Goal: Task Accomplishment & Management: Use online tool/utility

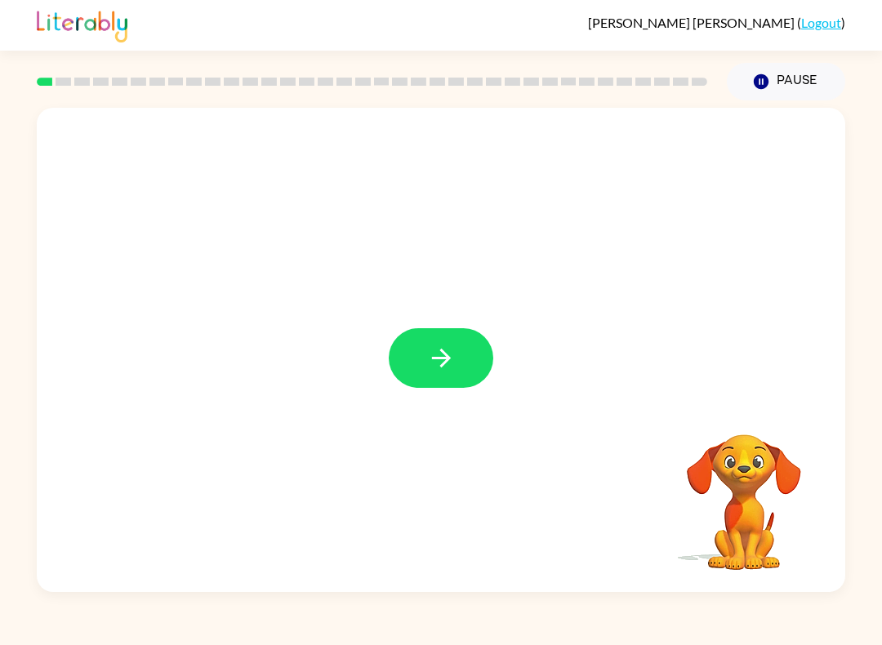
click at [444, 367] on icon "button" at bounding box center [441, 358] width 29 height 29
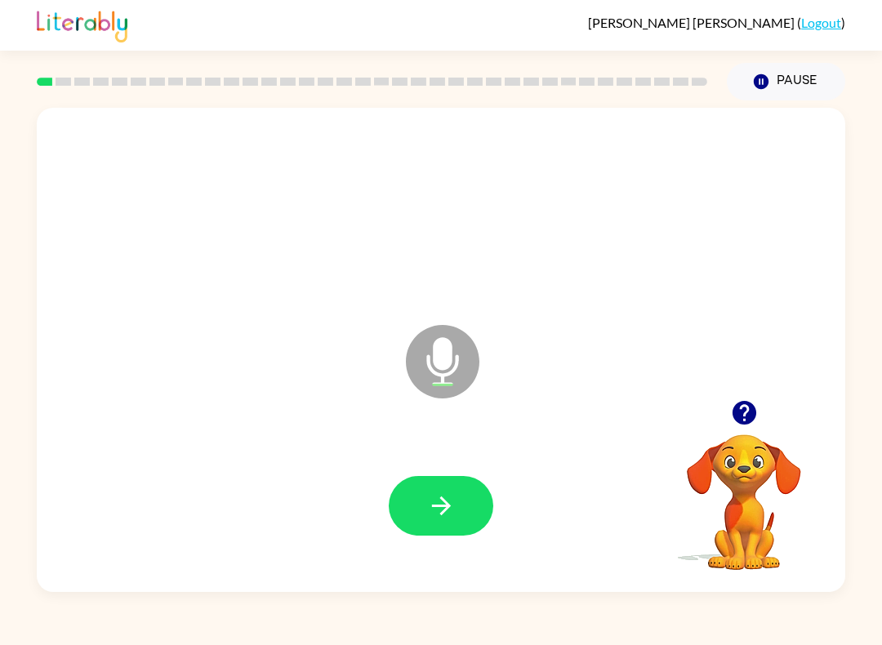
click at [471, 502] on button "button" at bounding box center [441, 506] width 105 height 60
click at [434, 507] on icon "button" at bounding box center [440, 506] width 19 height 19
click at [442, 502] on icon "button" at bounding box center [441, 506] width 29 height 29
click at [443, 510] on icon "button" at bounding box center [441, 506] width 29 height 29
click at [435, 510] on icon "button" at bounding box center [441, 506] width 29 height 29
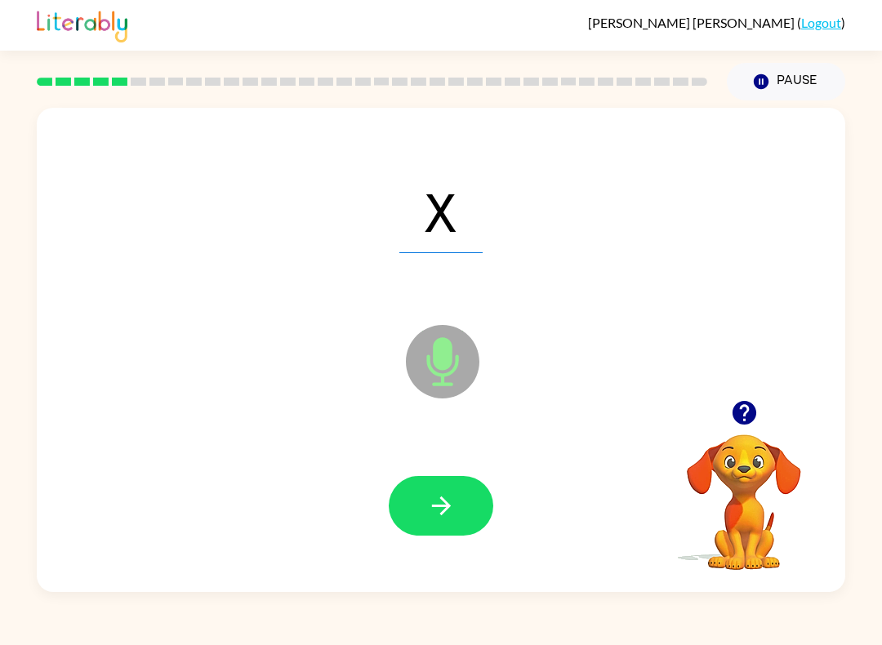
click at [453, 515] on icon "button" at bounding box center [441, 506] width 29 height 29
click at [462, 506] on button "button" at bounding box center [441, 506] width 105 height 60
click at [448, 503] on icon "button" at bounding box center [441, 506] width 29 height 29
click at [441, 507] on icon "button" at bounding box center [440, 506] width 19 height 19
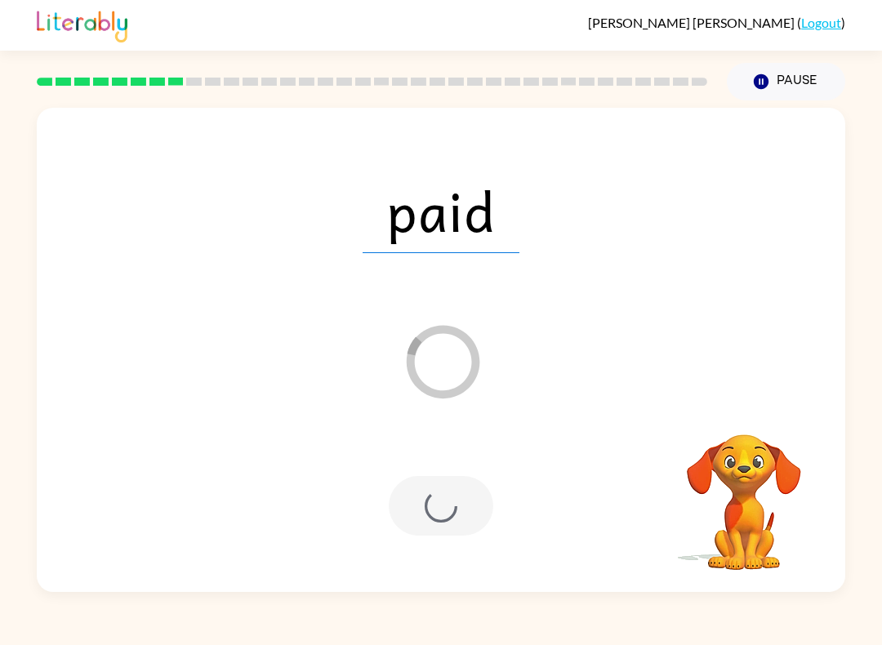
click at [804, 78] on button "Pause Pause" at bounding box center [786, 82] width 118 height 38
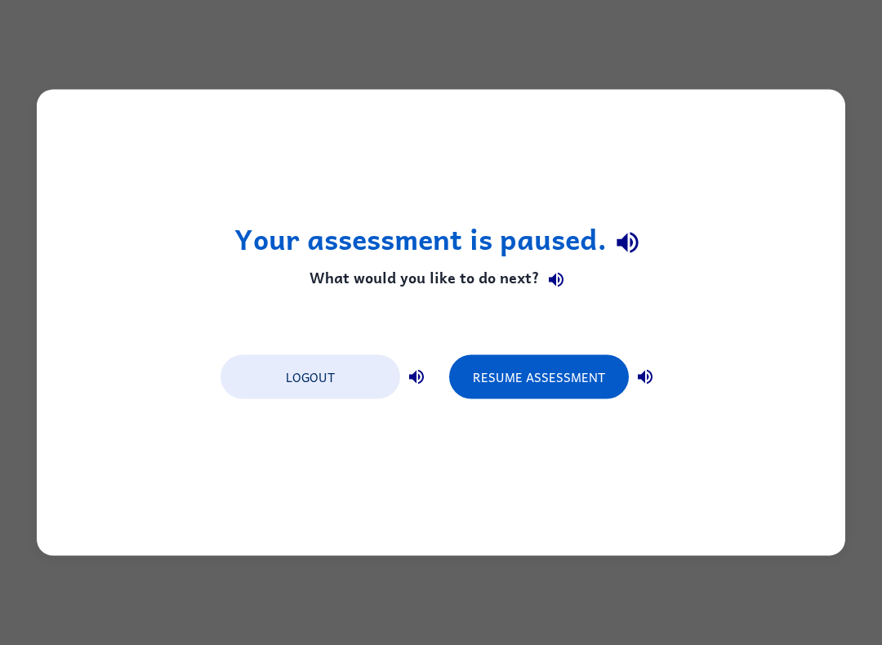
click at [549, 392] on button "Resume Assessment" at bounding box center [539, 377] width 180 height 44
click at [530, 392] on button "Resume Assessment" at bounding box center [539, 377] width 180 height 44
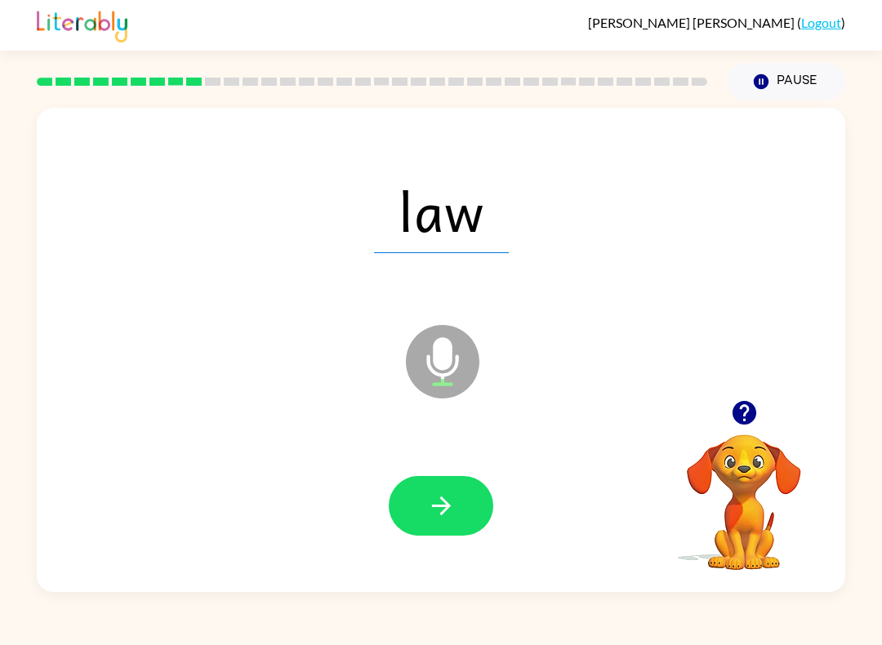
click at [435, 504] on icon "button" at bounding box center [441, 506] width 29 height 29
click at [427, 515] on icon "button" at bounding box center [441, 506] width 29 height 29
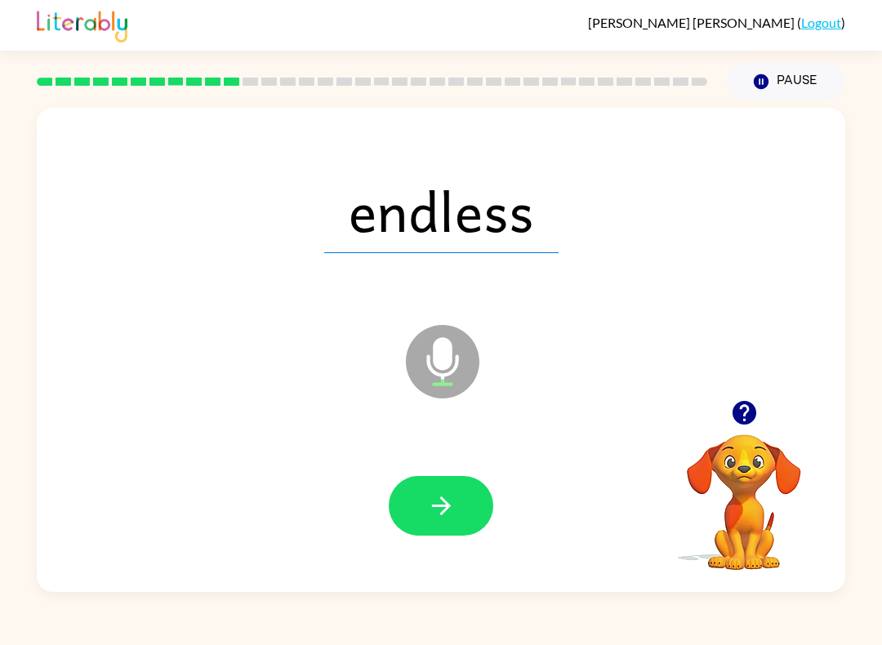
click at [444, 502] on icon "button" at bounding box center [440, 506] width 19 height 19
click at [446, 518] on icon "button" at bounding box center [441, 506] width 29 height 29
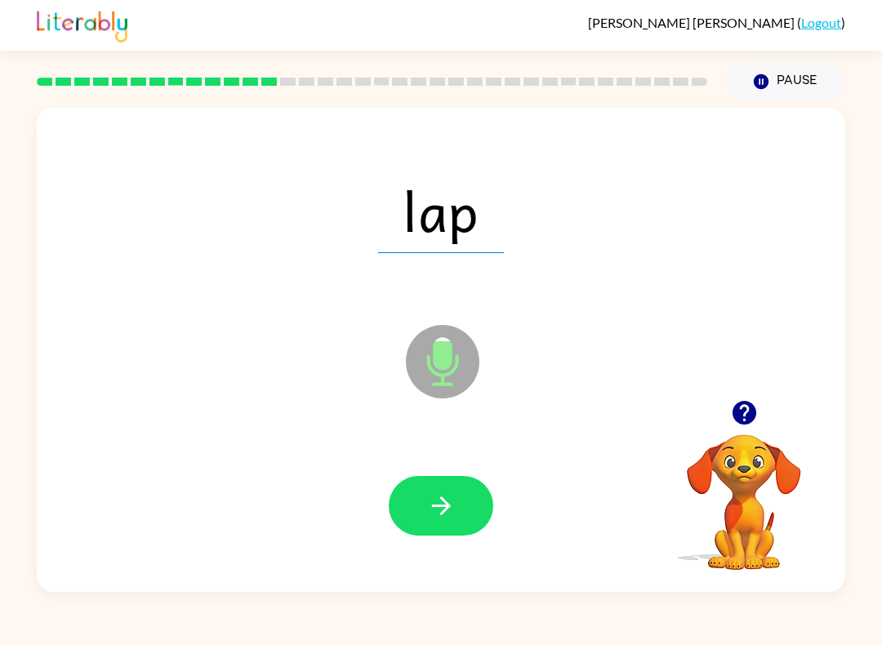
click at [444, 506] on icon "button" at bounding box center [441, 506] width 29 height 29
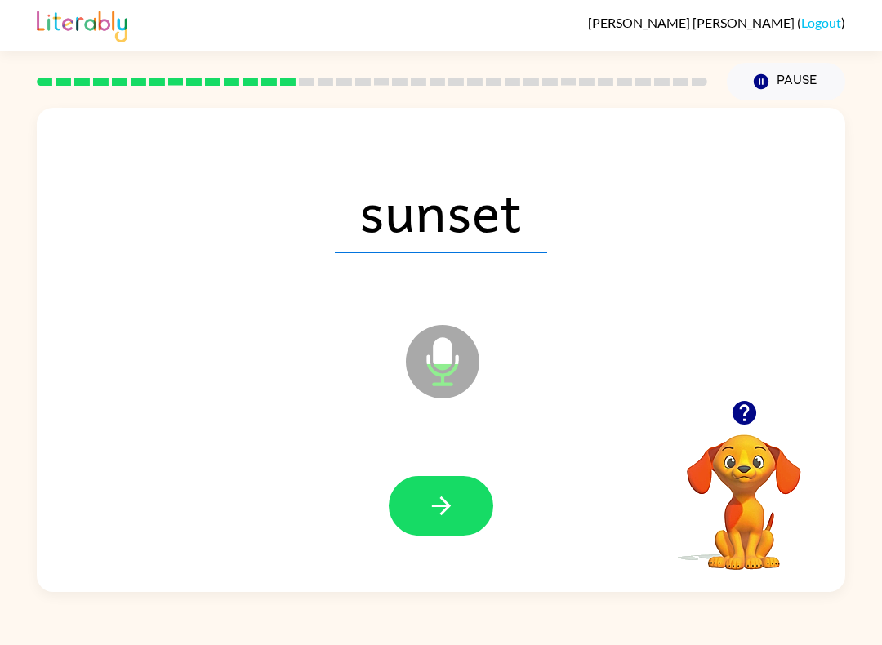
click at [446, 517] on icon "button" at bounding box center [441, 506] width 29 height 29
click at [445, 520] on icon "button" at bounding box center [441, 506] width 29 height 29
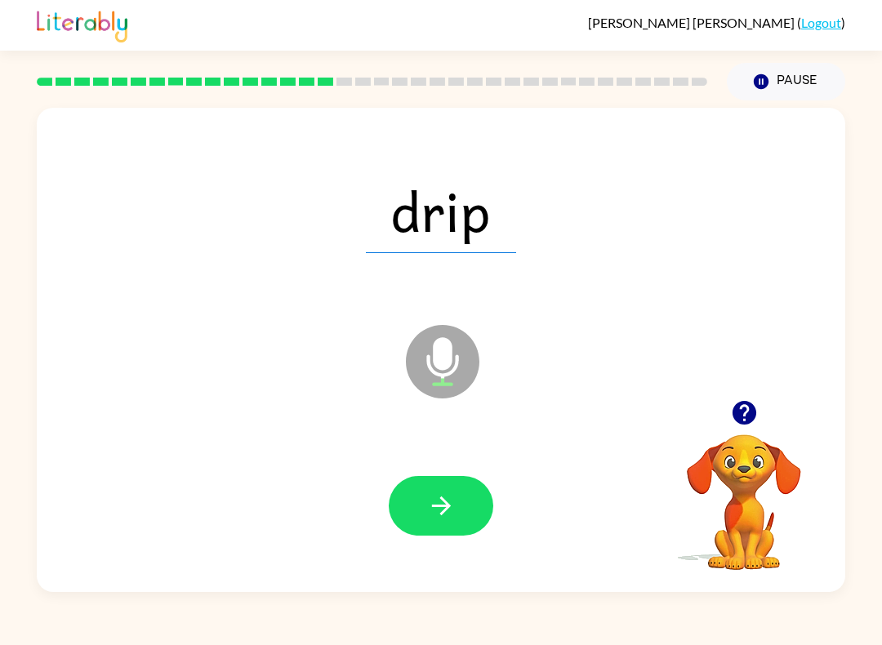
click at [417, 515] on button "button" at bounding box center [441, 506] width 105 height 60
click at [426, 522] on button "button" at bounding box center [441, 506] width 105 height 60
click at [458, 506] on button "button" at bounding box center [441, 506] width 105 height 60
click at [439, 505] on icon "button" at bounding box center [441, 506] width 29 height 29
click at [451, 510] on icon "button" at bounding box center [441, 506] width 29 height 29
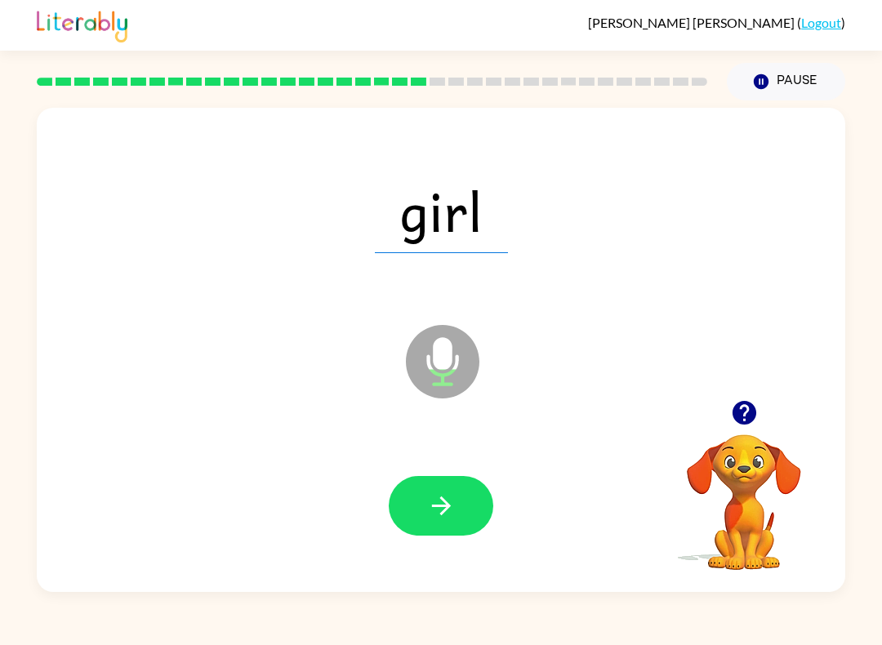
click at [452, 507] on icon "button" at bounding box center [441, 506] width 29 height 29
click at [432, 510] on icon "button" at bounding box center [441, 506] width 29 height 29
click at [435, 514] on icon "button" at bounding box center [441, 506] width 29 height 29
click at [448, 515] on icon "button" at bounding box center [441, 506] width 29 height 29
click at [451, 514] on icon "button" at bounding box center [441, 506] width 29 height 29
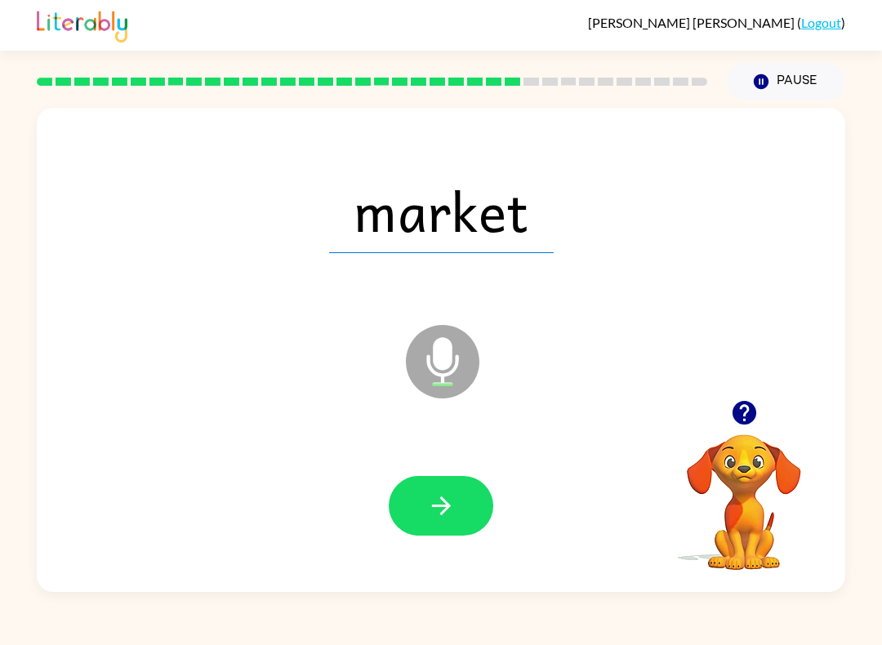
click at [436, 502] on icon "button" at bounding box center [441, 506] width 29 height 29
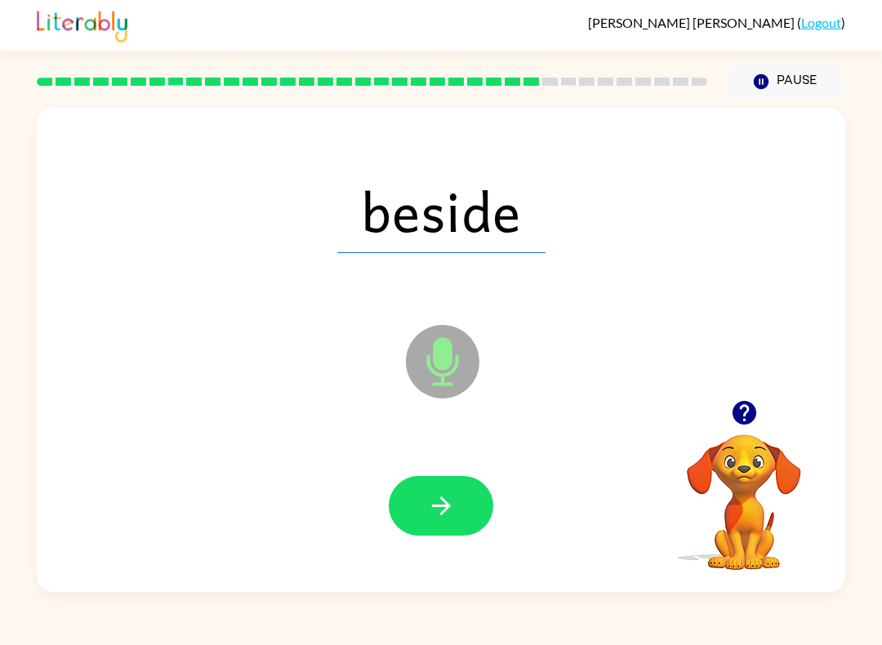
click at [446, 500] on icon "button" at bounding box center [441, 506] width 29 height 29
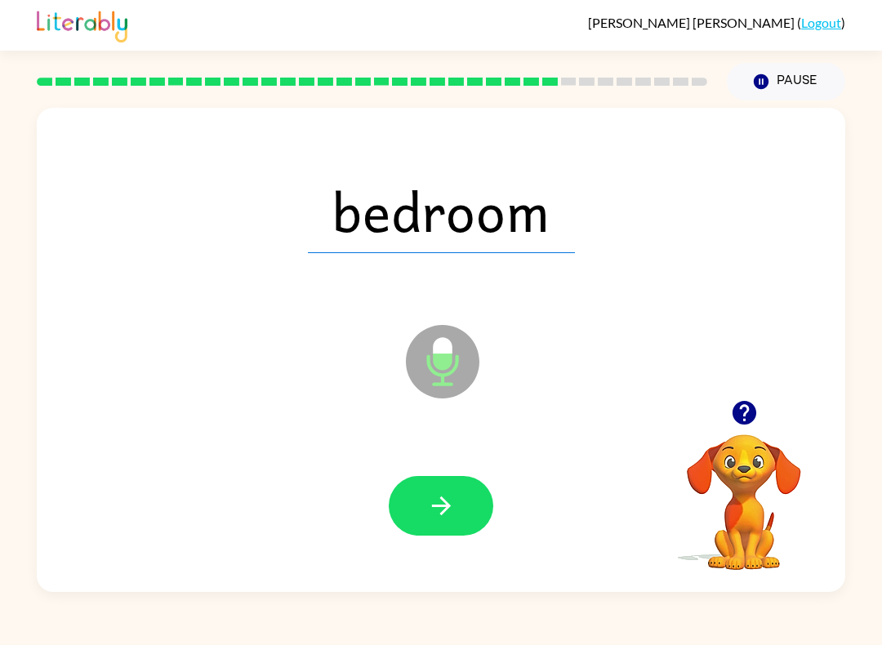
click at [444, 525] on button "button" at bounding box center [441, 506] width 105 height 60
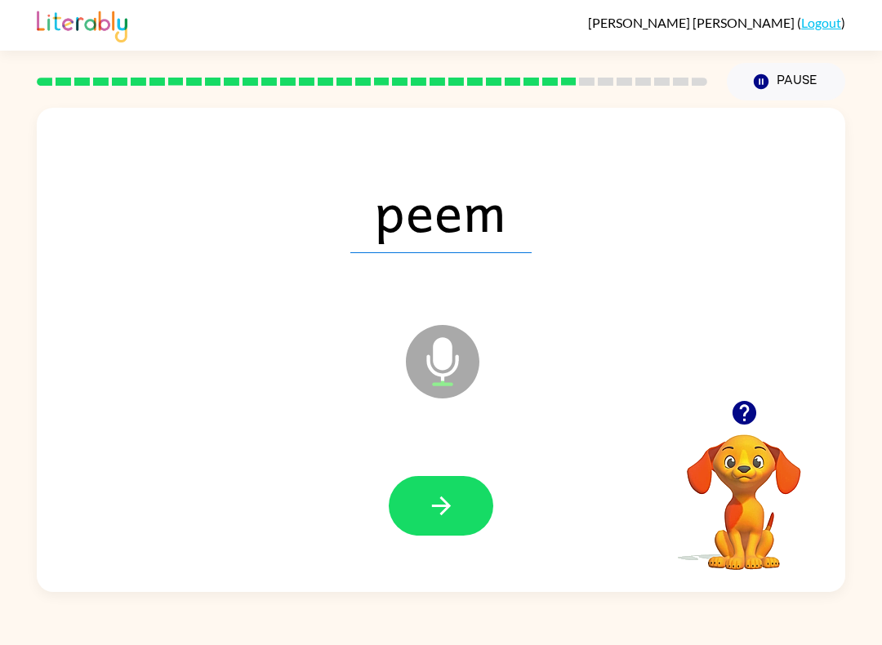
click at [458, 516] on button "button" at bounding box center [441, 506] width 105 height 60
click at [424, 522] on button "button" at bounding box center [441, 506] width 105 height 60
click at [425, 515] on button "button" at bounding box center [441, 506] width 105 height 60
click at [433, 516] on icon "button" at bounding box center [441, 506] width 29 height 29
click at [452, 506] on icon "button" at bounding box center [441, 506] width 29 height 29
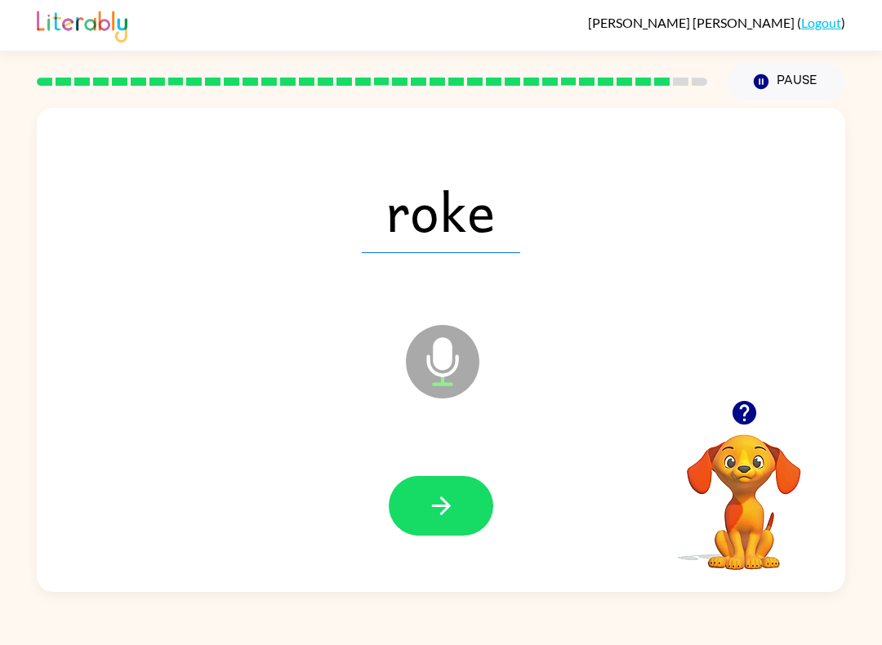
click at [439, 516] on icon "button" at bounding box center [441, 506] width 29 height 29
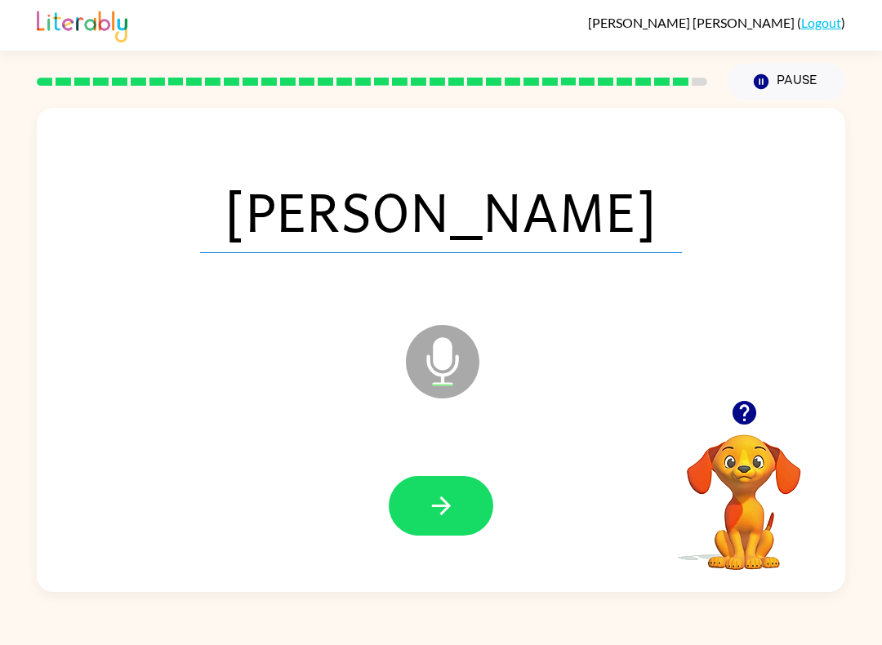
click at [452, 516] on icon "button" at bounding box center [441, 506] width 29 height 29
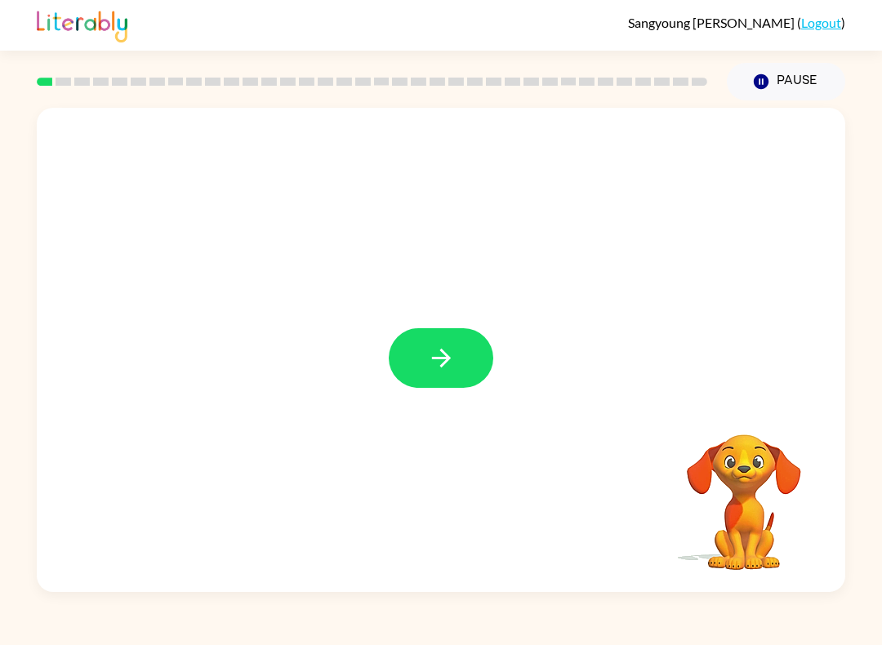
click at [441, 352] on icon "button" at bounding box center [440, 358] width 19 height 19
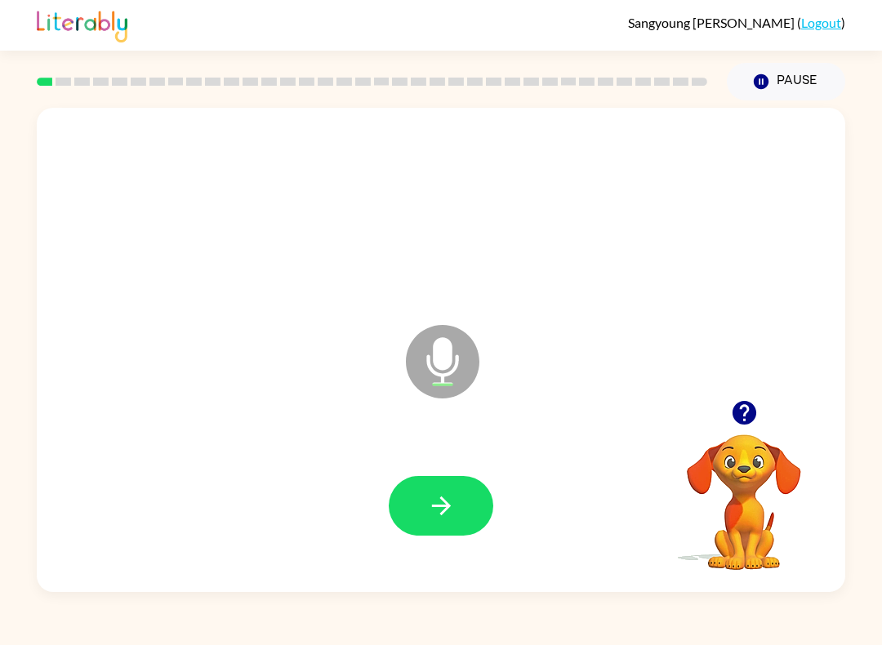
click at [462, 502] on button "button" at bounding box center [441, 506] width 105 height 60
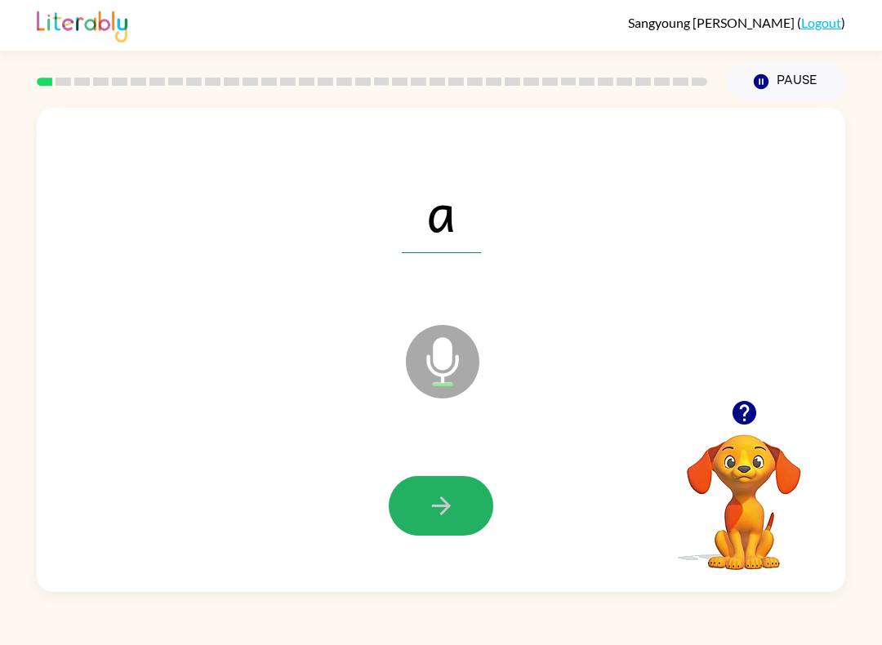
click at [435, 511] on icon "button" at bounding box center [441, 506] width 29 height 29
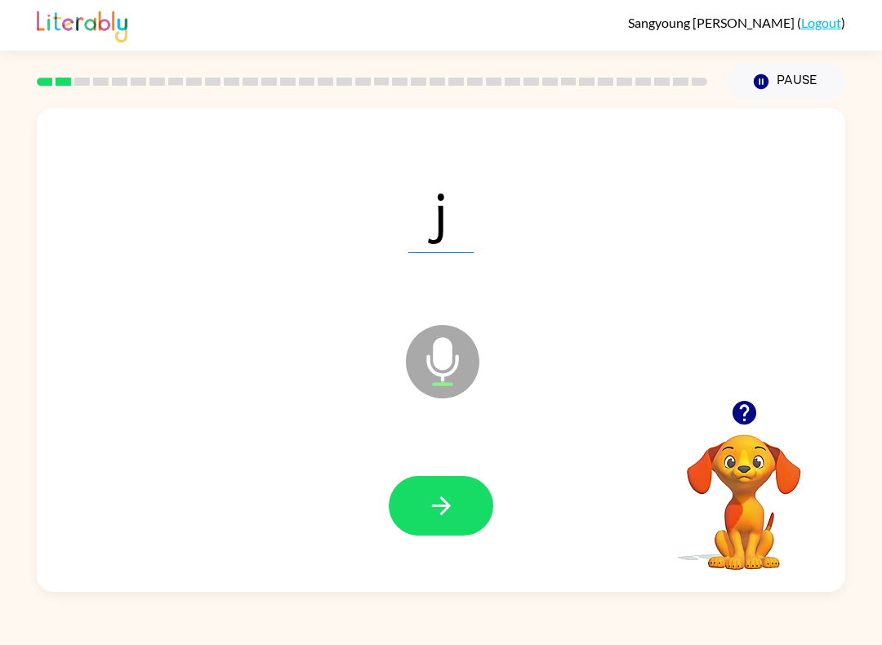
click at [465, 512] on button "button" at bounding box center [441, 506] width 105 height 60
click at [453, 511] on icon "button" at bounding box center [441, 506] width 29 height 29
click at [447, 534] on button "button" at bounding box center [441, 506] width 105 height 60
click at [443, 502] on icon "button" at bounding box center [441, 506] width 29 height 29
click at [471, 515] on button "button" at bounding box center [441, 506] width 105 height 60
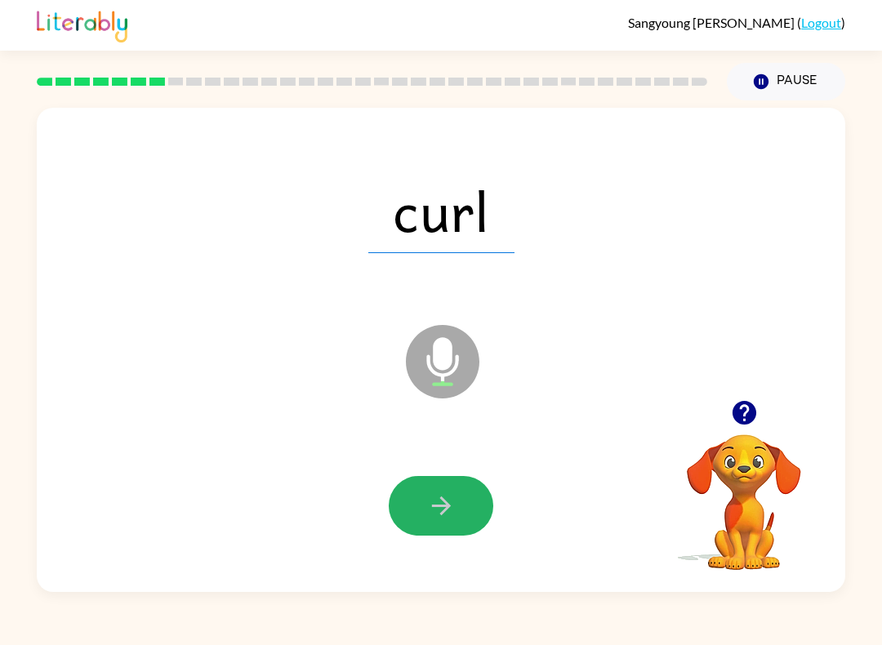
click at [468, 525] on button "button" at bounding box center [441, 506] width 105 height 60
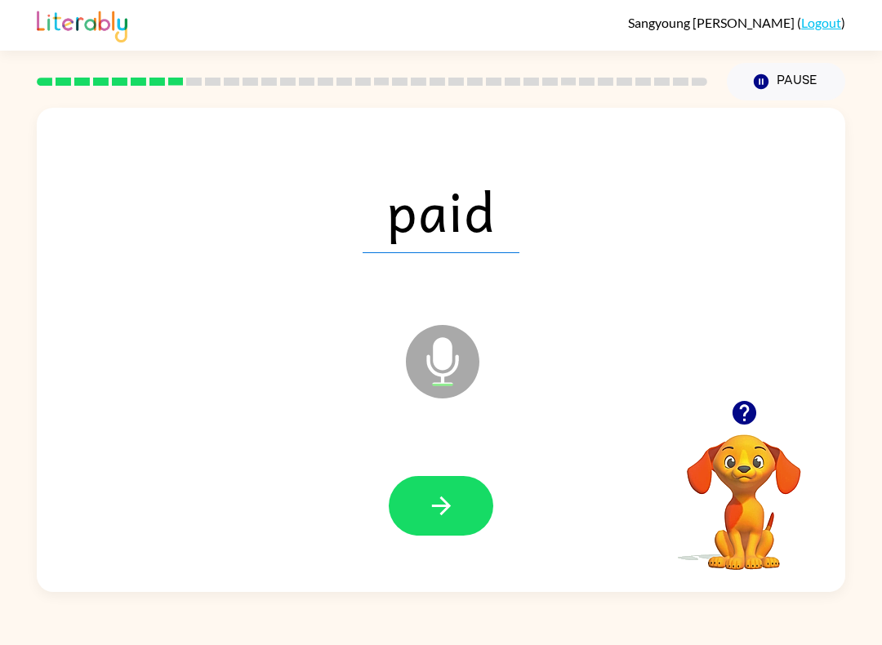
click at [451, 508] on icon "button" at bounding box center [441, 506] width 29 height 29
click at [472, 514] on button "button" at bounding box center [441, 506] width 105 height 60
click at [478, 514] on button "button" at bounding box center [441, 506] width 105 height 60
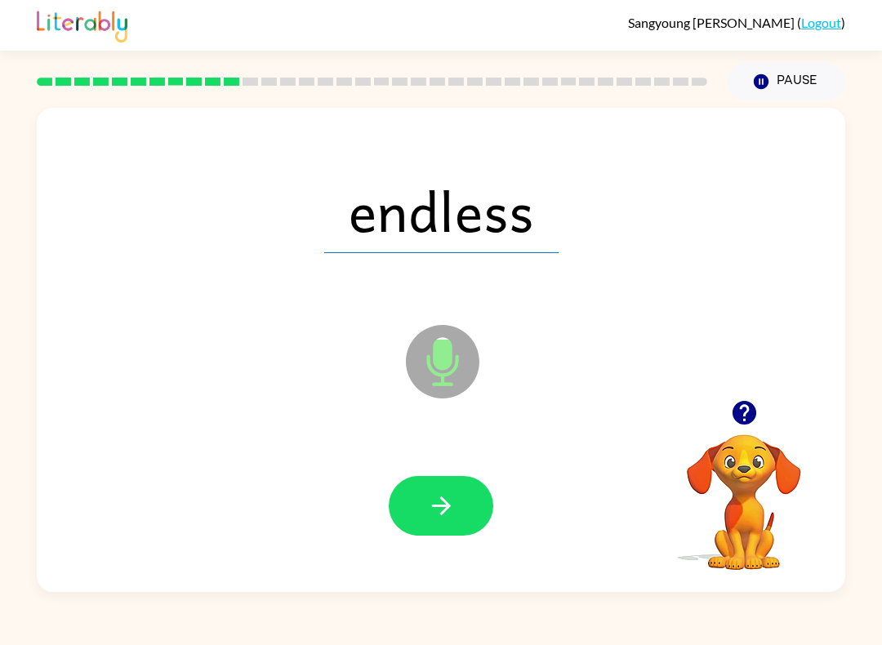
click at [452, 532] on button "button" at bounding box center [441, 506] width 105 height 60
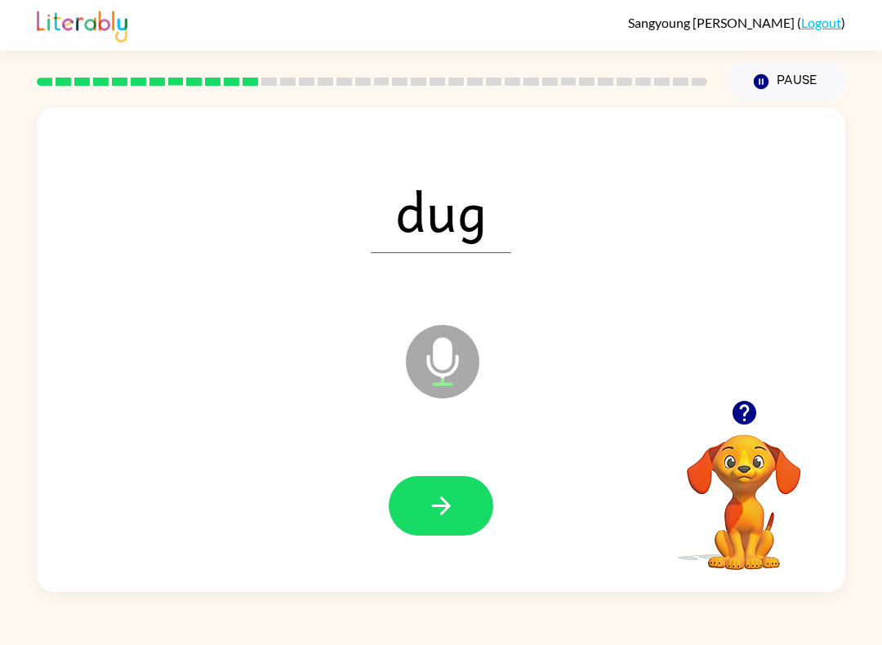
click at [458, 518] on button "button" at bounding box center [441, 506] width 105 height 60
click at [476, 510] on button "button" at bounding box center [441, 506] width 105 height 60
click at [450, 504] on icon "button" at bounding box center [441, 506] width 29 height 29
click at [450, 496] on icon "button" at bounding box center [441, 506] width 29 height 29
click at [471, 514] on button "button" at bounding box center [441, 506] width 105 height 60
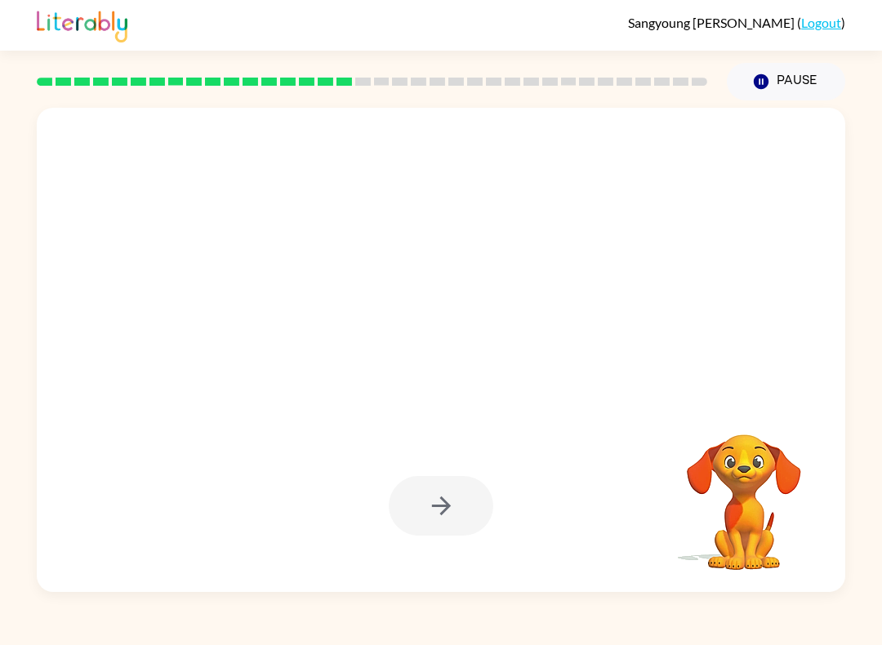
click at [472, 520] on div at bounding box center [441, 506] width 105 height 60
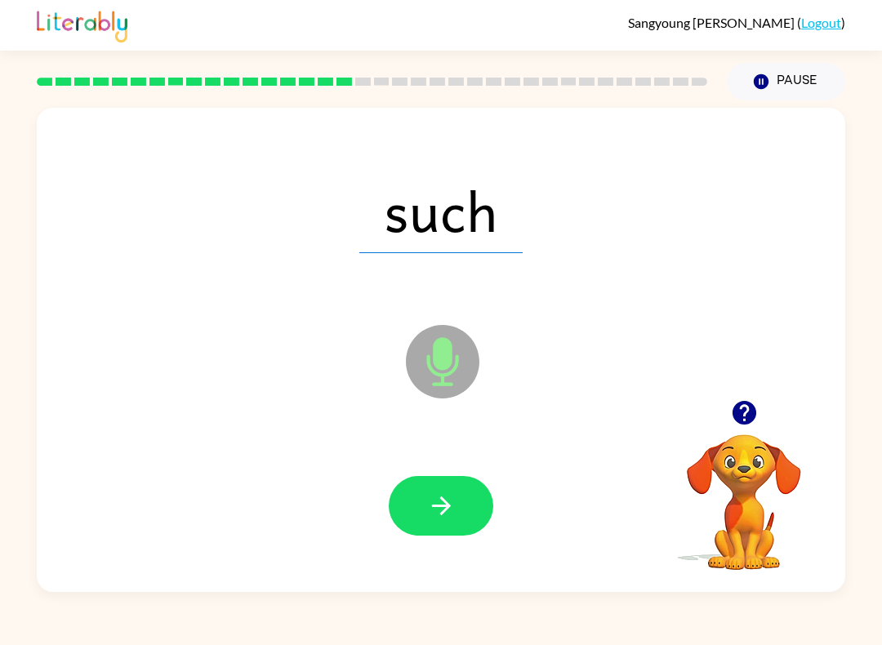
click at [471, 516] on button "button" at bounding box center [441, 506] width 105 height 60
click at [474, 519] on button "button" at bounding box center [441, 506] width 105 height 60
click at [480, 511] on button "button" at bounding box center [441, 506] width 105 height 60
click at [478, 511] on button "button" at bounding box center [441, 506] width 105 height 60
click at [465, 526] on button "button" at bounding box center [441, 506] width 105 height 60
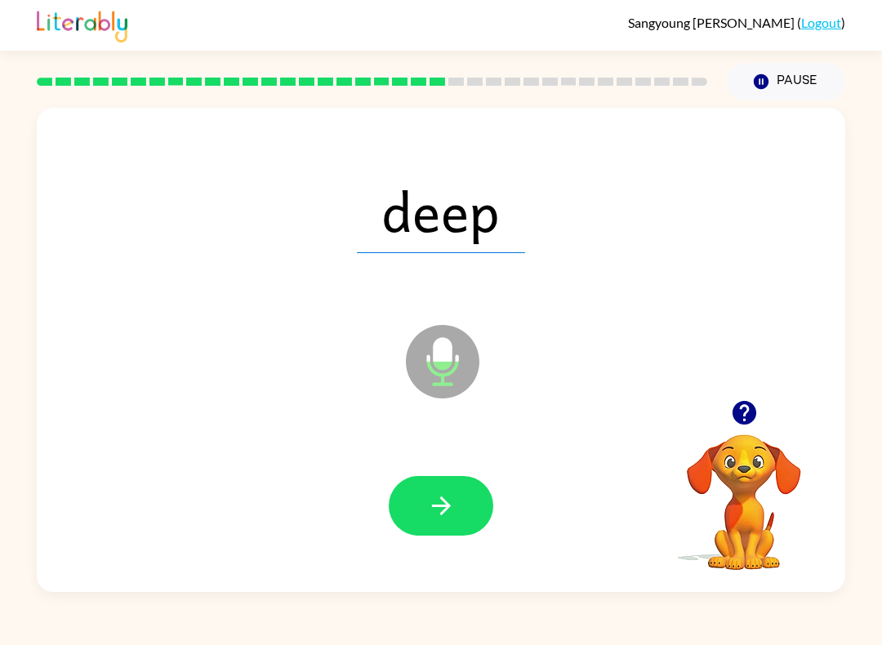
click at [476, 518] on button "button" at bounding box center [441, 506] width 105 height 60
click at [463, 520] on button "button" at bounding box center [441, 506] width 105 height 60
click at [459, 507] on button "button" at bounding box center [441, 506] width 105 height 60
click at [462, 502] on button "button" at bounding box center [441, 506] width 105 height 60
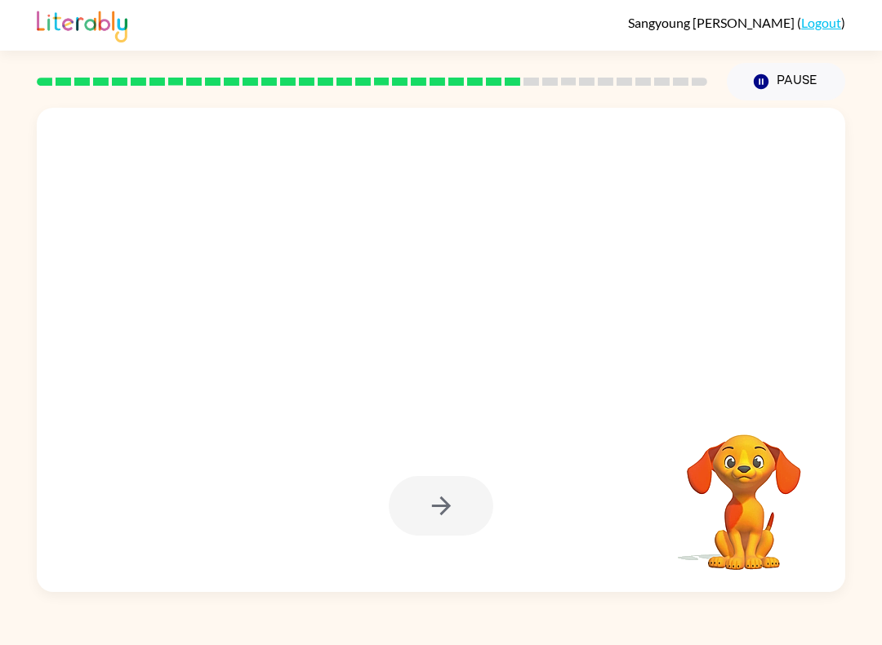
click at [474, 471] on div at bounding box center [441, 506] width 776 height 140
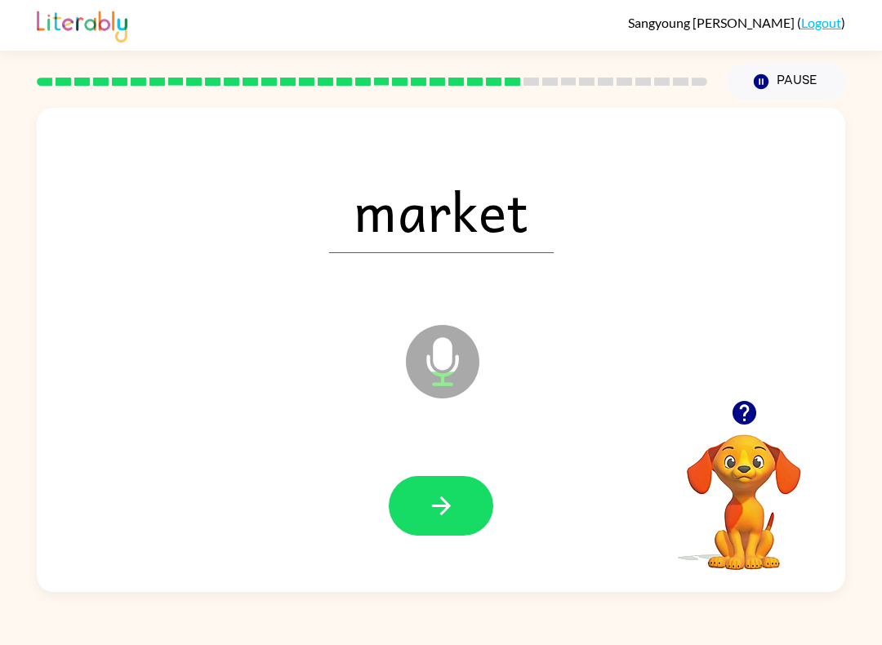
click at [458, 511] on button "button" at bounding box center [441, 506] width 105 height 60
click at [471, 513] on button "button" at bounding box center [441, 506] width 105 height 60
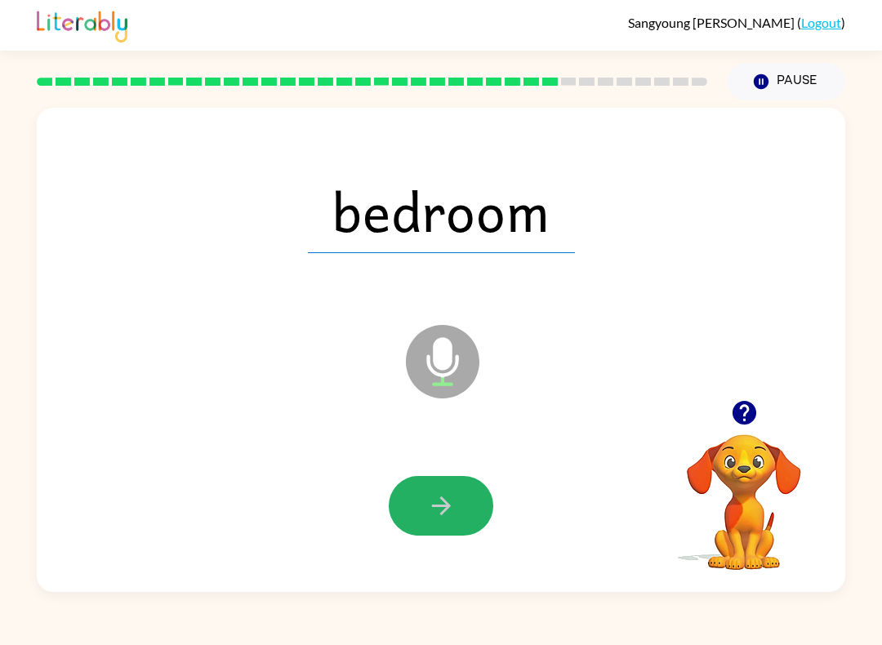
click at [461, 516] on button "button" at bounding box center [441, 506] width 105 height 60
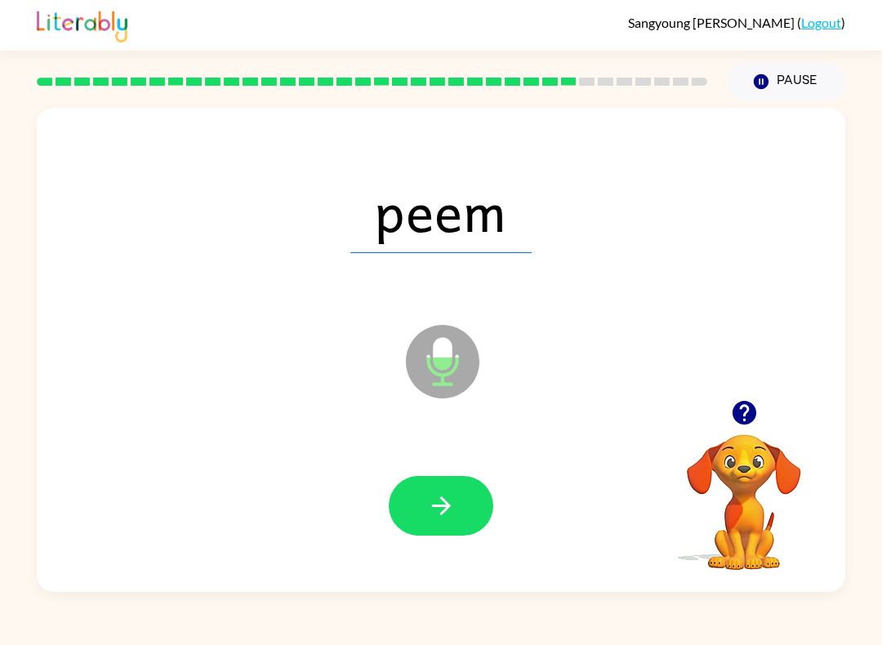
click at [465, 530] on button "button" at bounding box center [441, 506] width 105 height 60
click at [471, 516] on button "button" at bounding box center [441, 506] width 105 height 60
click at [448, 494] on icon "button" at bounding box center [441, 506] width 29 height 29
click at [453, 507] on icon "button" at bounding box center [441, 506] width 29 height 29
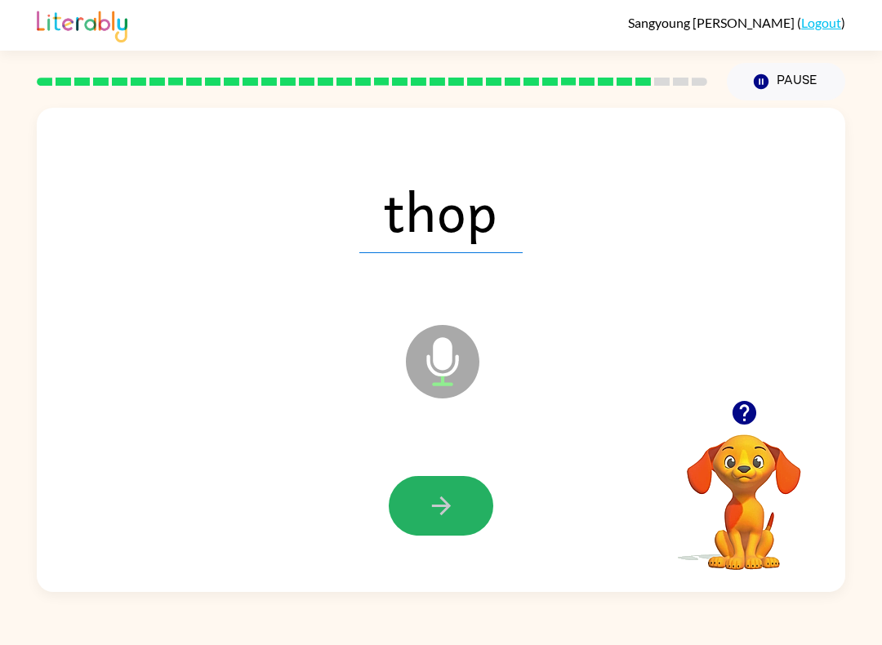
click at [456, 511] on button "button" at bounding box center [441, 506] width 105 height 60
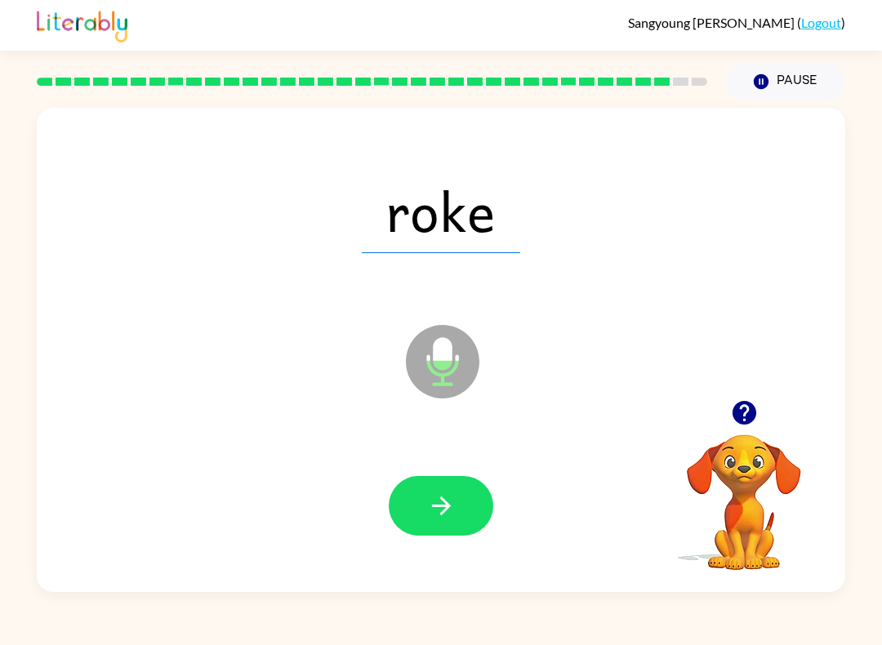
click at [443, 502] on icon "button" at bounding box center [441, 506] width 29 height 29
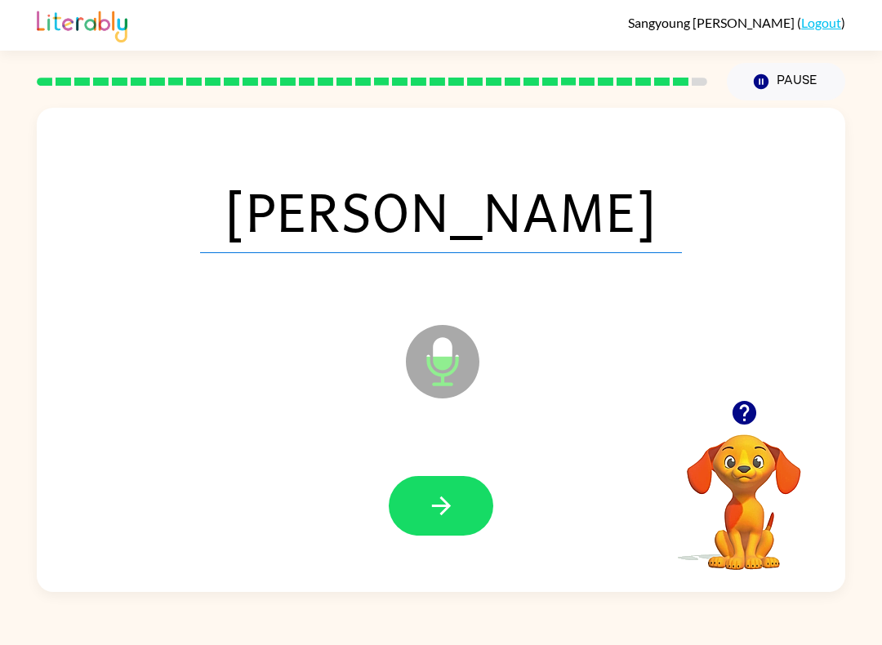
click at [464, 505] on button "button" at bounding box center [441, 506] width 105 height 60
